Goal: Task Accomplishment & Management: Use online tool/utility

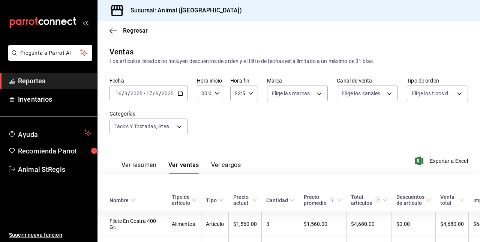
scroll to position [1131, 0]
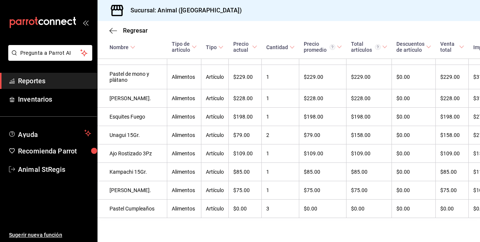
click at [37, 82] on font "Reportes" at bounding box center [31, 81] width 27 height 8
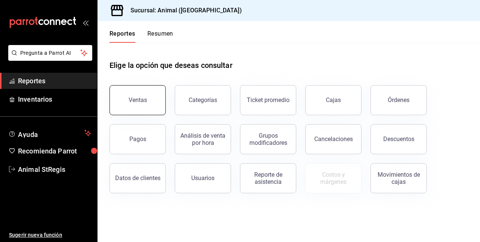
click at [135, 110] on button "Ventas" at bounding box center [138, 100] width 56 height 30
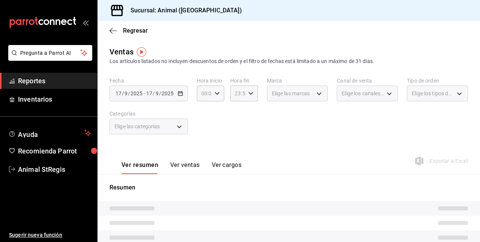
click at [145, 97] on div "[DATE] [DATE] - [DATE] [DATE]" at bounding box center [149, 94] width 78 height 16
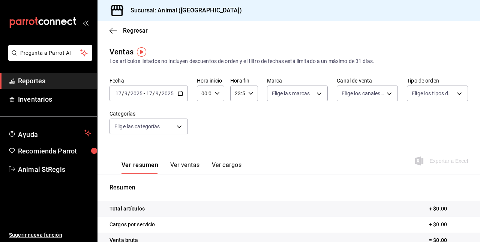
click at [179, 95] on icon "button" at bounding box center [180, 93] width 5 height 5
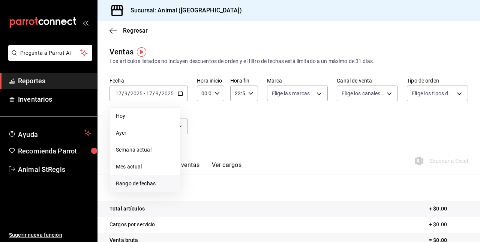
click at [134, 183] on span "Rango de fechas" at bounding box center [145, 184] width 58 height 8
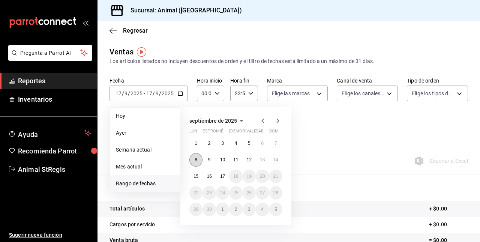
click at [194, 161] on button "8" at bounding box center [195, 160] width 13 height 14
click at [278, 164] on button "14" at bounding box center [275, 160] width 13 height 14
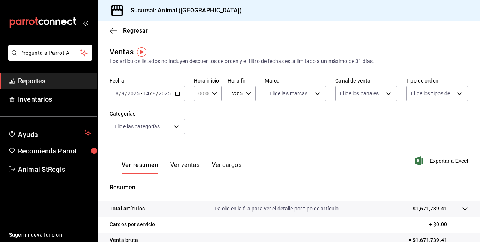
click at [184, 167] on button "Ver ventas" at bounding box center [185, 167] width 30 height 13
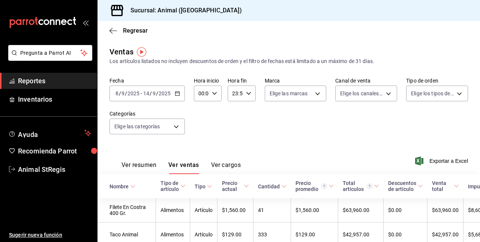
click at [421, 161] on span "Exportar a Excel" at bounding box center [442, 160] width 51 height 9
